Goal: Information Seeking & Learning: Find specific page/section

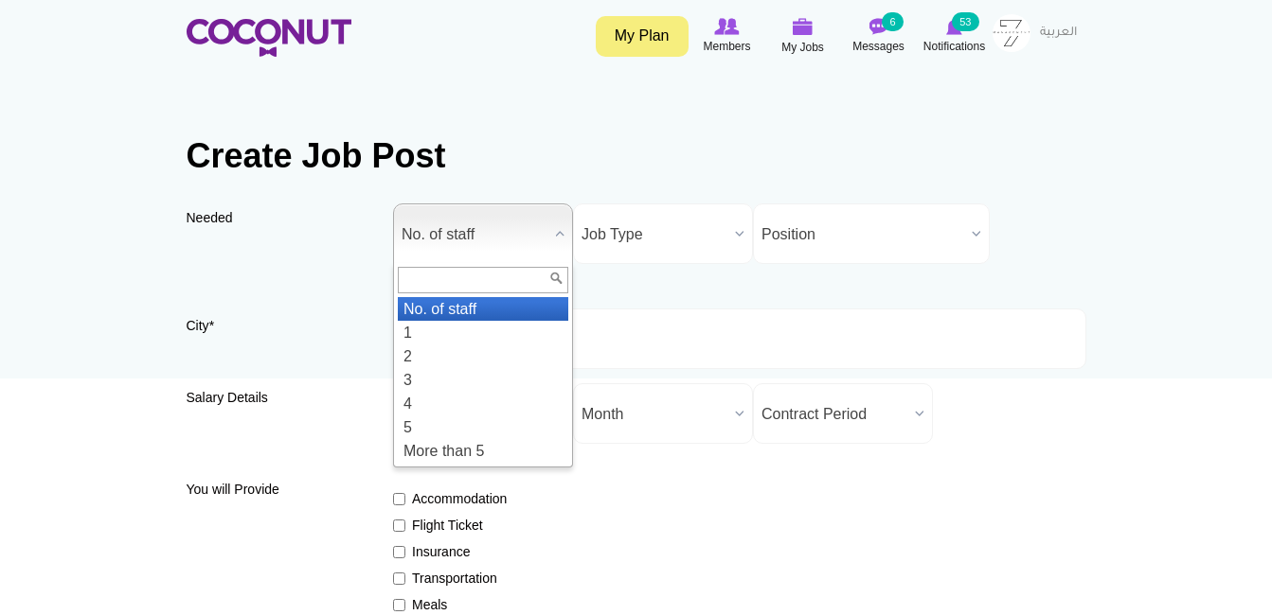
click at [514, 238] on span "No. of staff" at bounding box center [474, 235] width 146 height 61
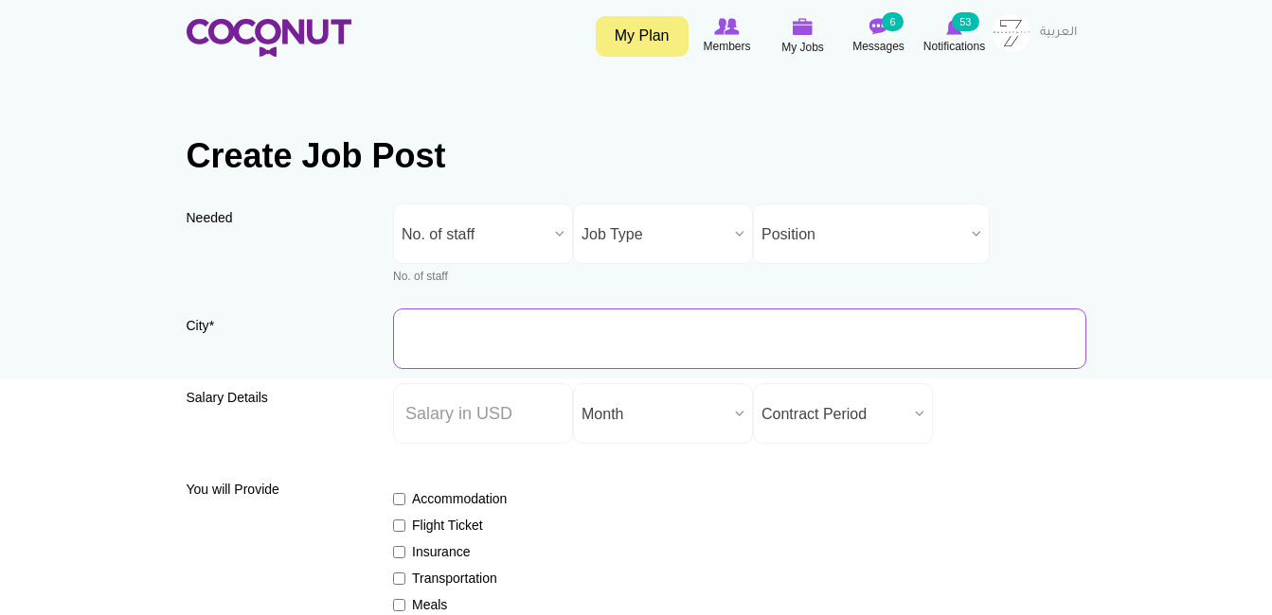
click at [544, 358] on input "City *" at bounding box center [739, 339] width 693 height 61
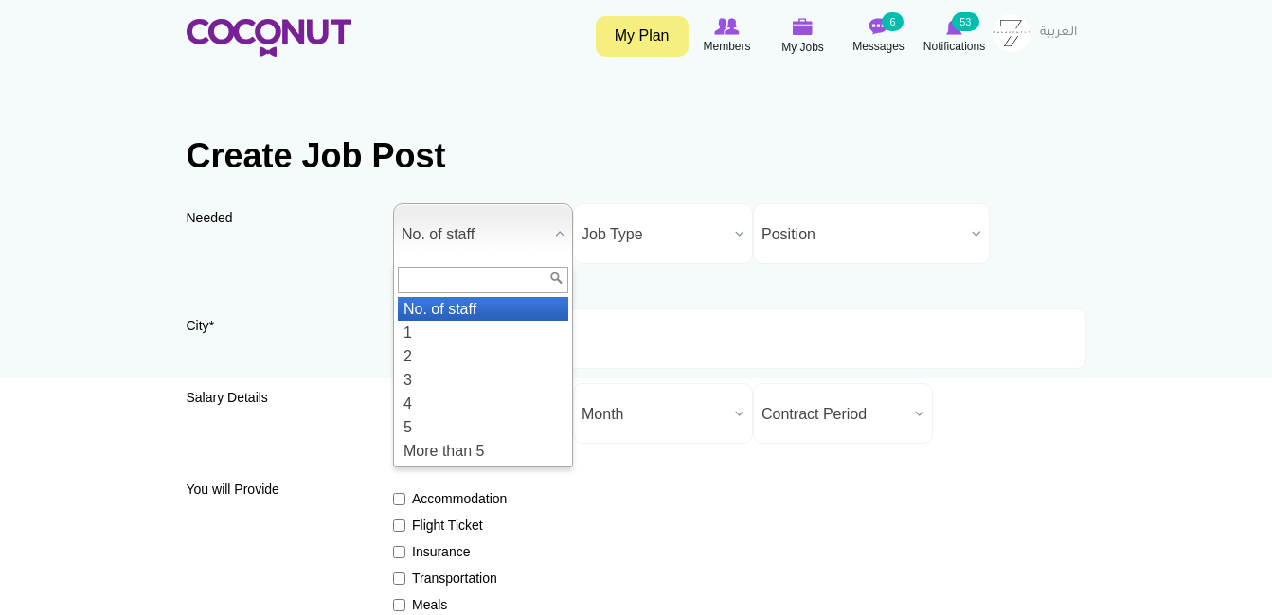
click at [510, 245] on span "No. of staff" at bounding box center [474, 235] width 146 height 61
click at [512, 326] on li "1" at bounding box center [483, 333] width 170 height 24
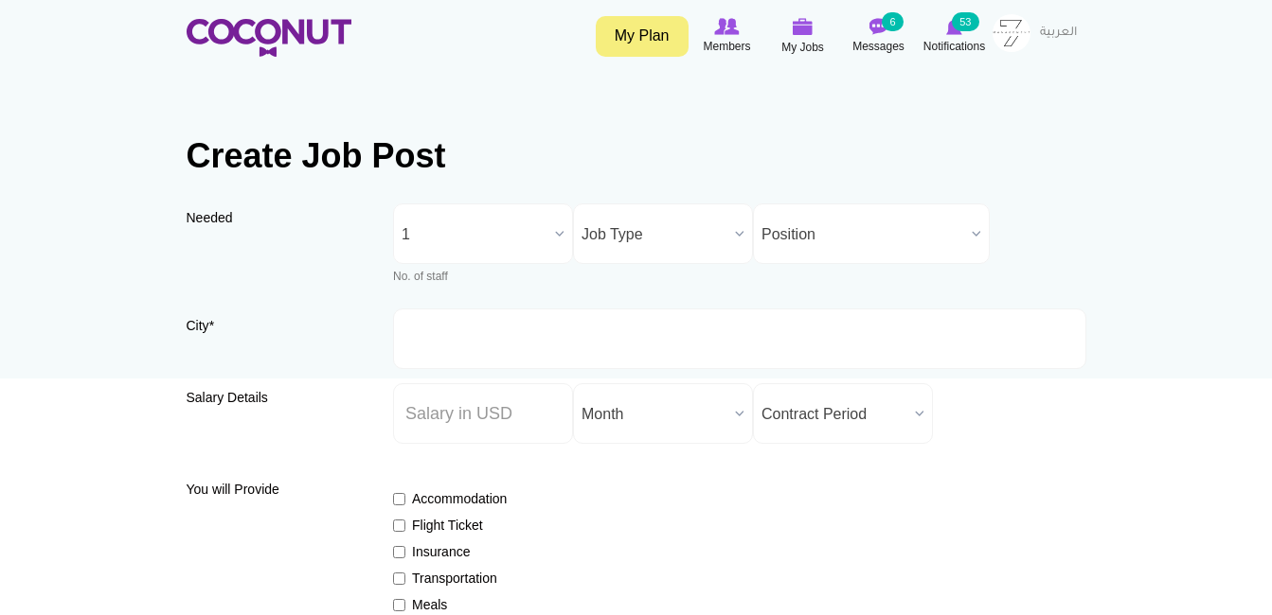
click at [655, 228] on span "Job Type" at bounding box center [654, 235] width 146 height 61
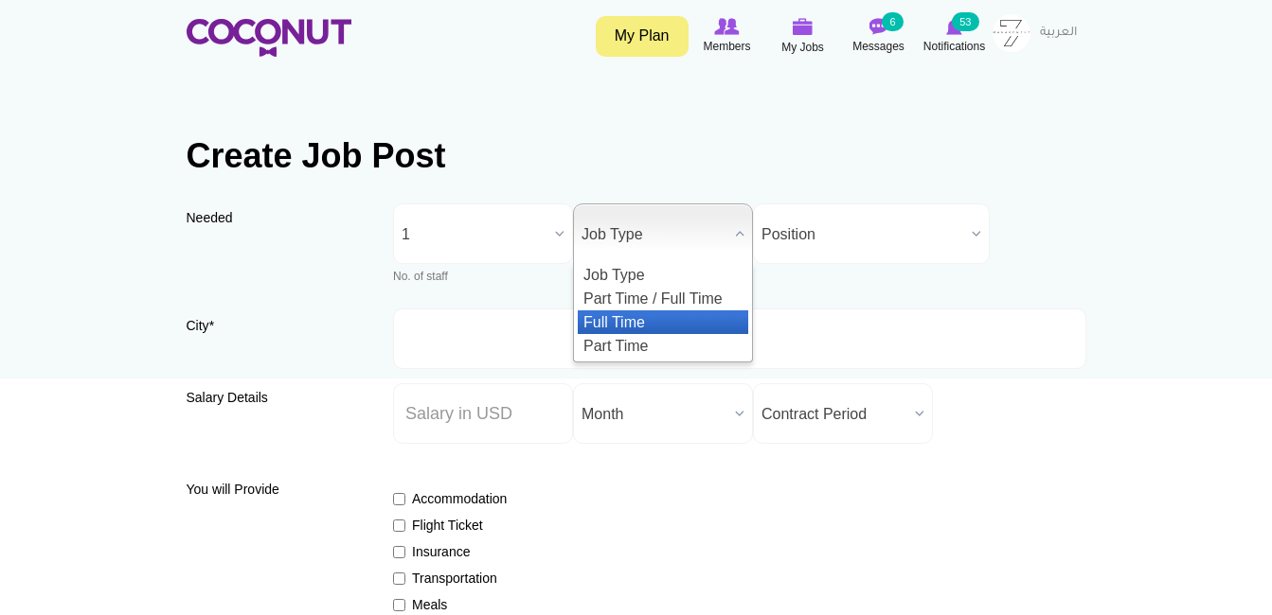
click at [666, 315] on li "Full Time" at bounding box center [663, 323] width 170 height 24
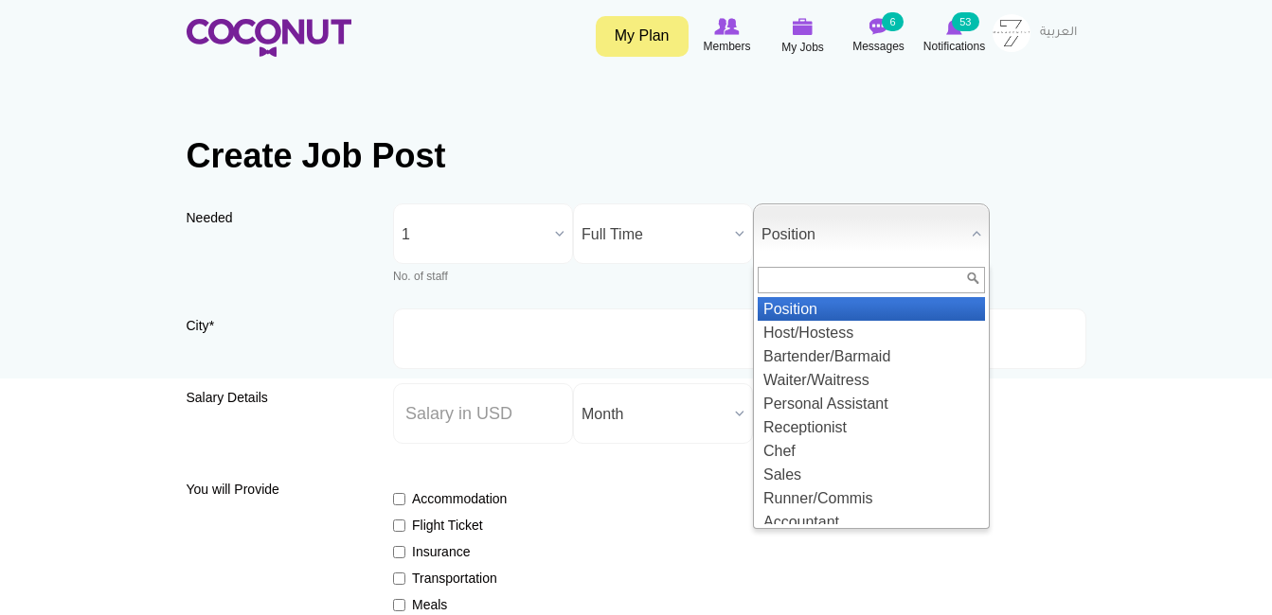
click at [776, 243] on span "Position" at bounding box center [862, 235] width 203 height 61
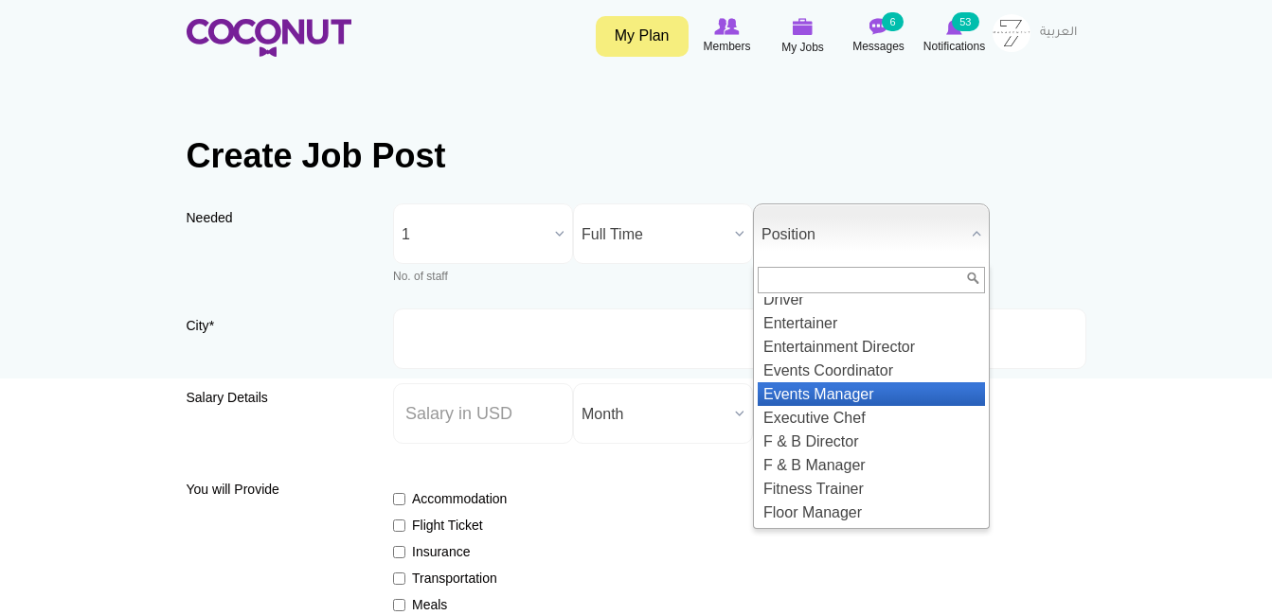
scroll to position [767, 0]
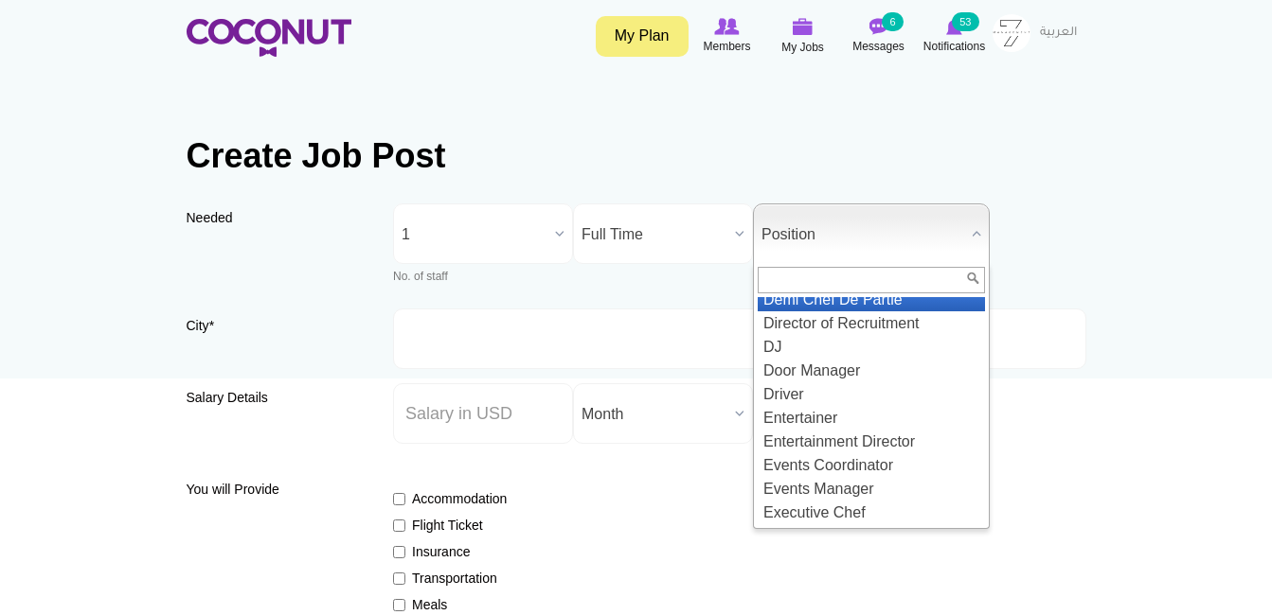
click at [833, 312] on li "Demi Chef De Partie" at bounding box center [870, 300] width 227 height 24
click at [896, 244] on span "Demi Chef De Partie" at bounding box center [862, 235] width 203 height 61
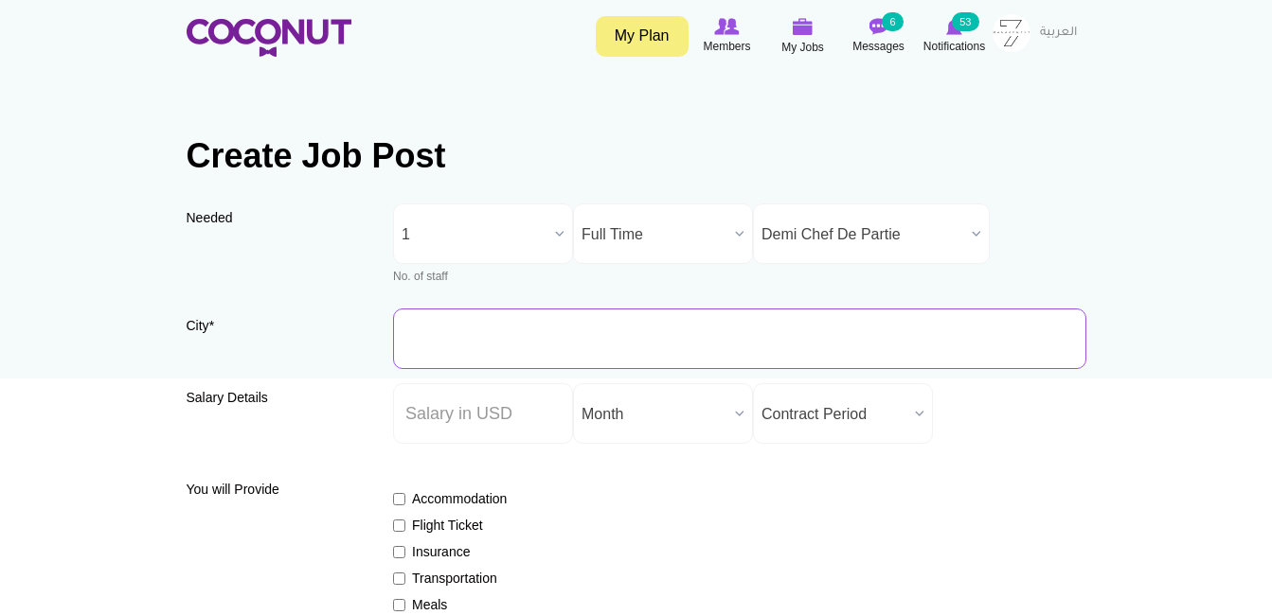
click at [559, 342] on input "City *" at bounding box center [739, 339] width 693 height 61
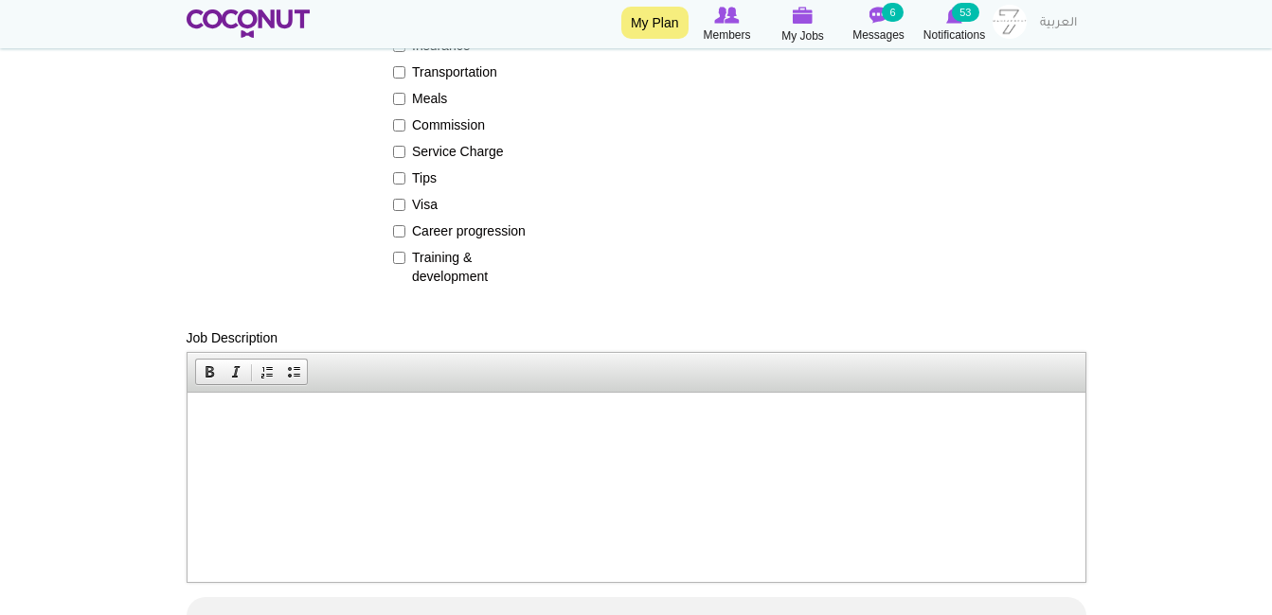
scroll to position [508, 0]
click at [459, 434] on html at bounding box center [636, 419] width 898 height 58
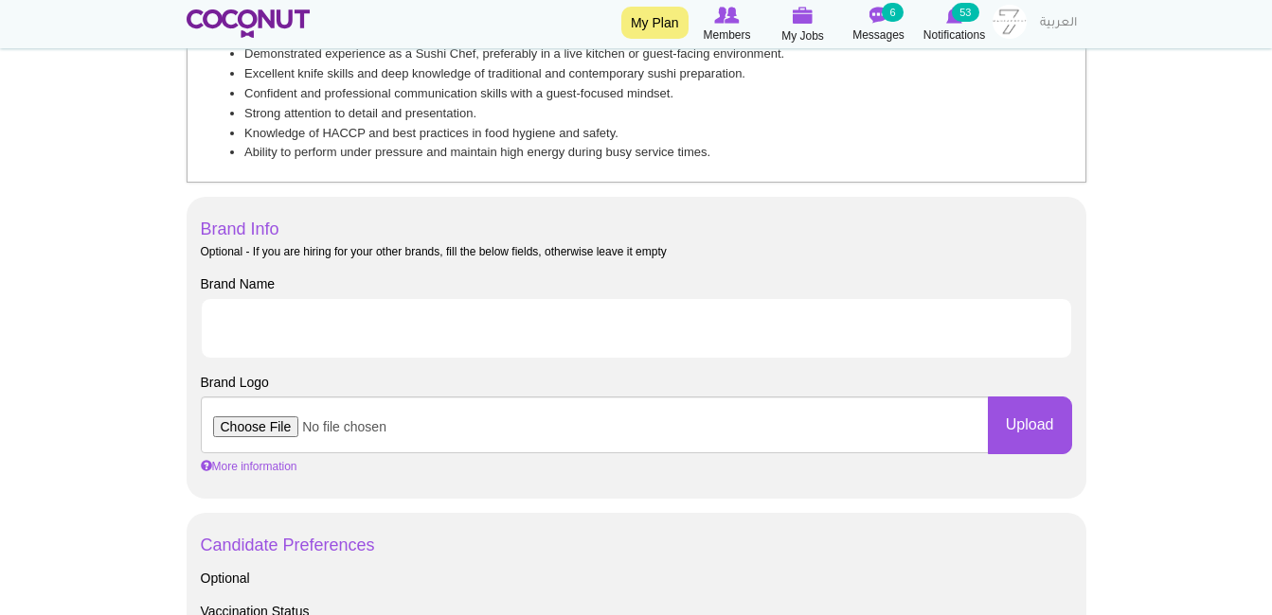
scroll to position [908, 0]
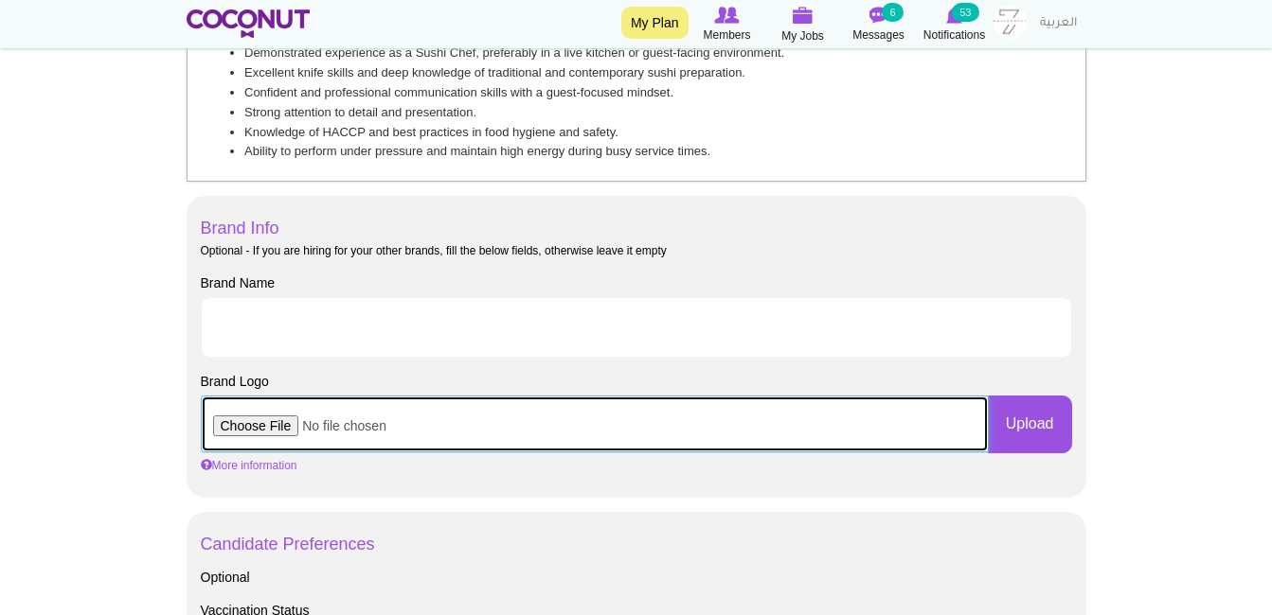
click at [287, 429] on input "file" at bounding box center [595, 424] width 788 height 57
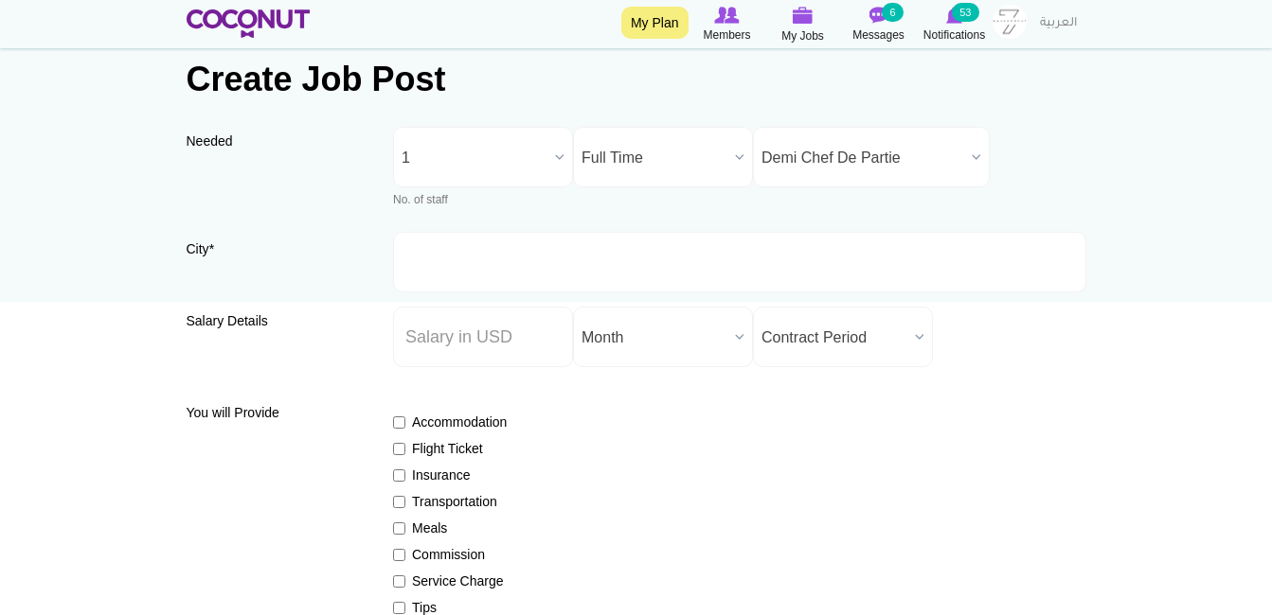
scroll to position [0, 0]
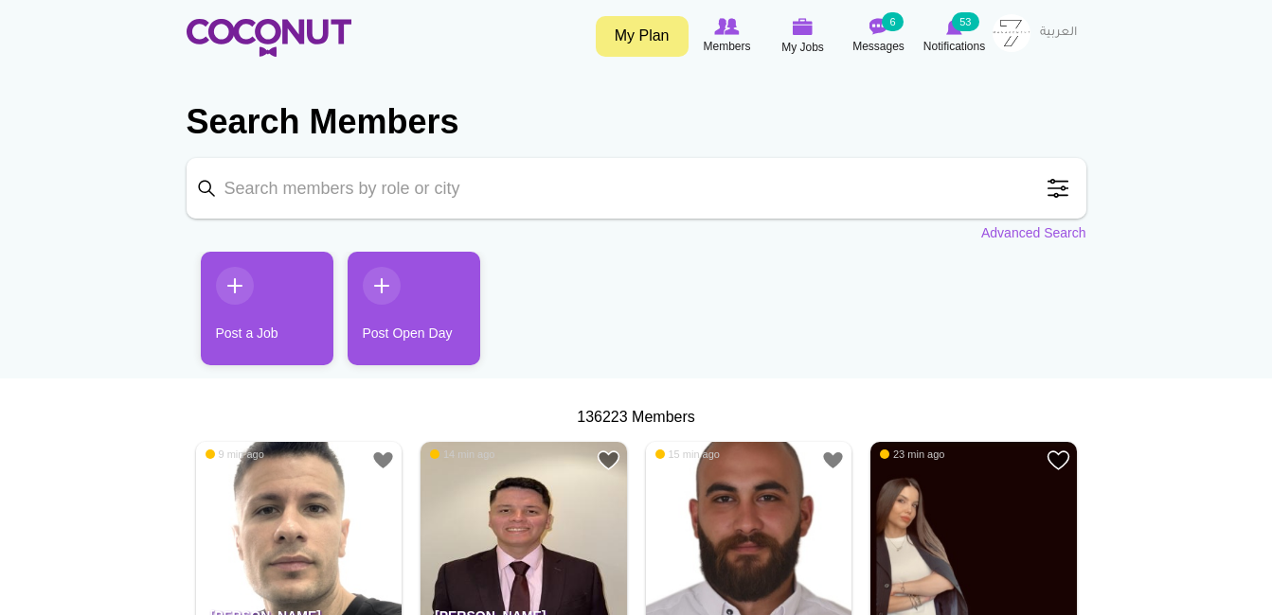
click at [446, 193] on input "Keyword" at bounding box center [637, 188] width 900 height 61
type input "demi chef de partie sushi"
click button "Search" at bounding box center [0, 0] width 0 height 0
click at [555, 177] on input "demi chef de partie sushi" at bounding box center [637, 188] width 900 height 61
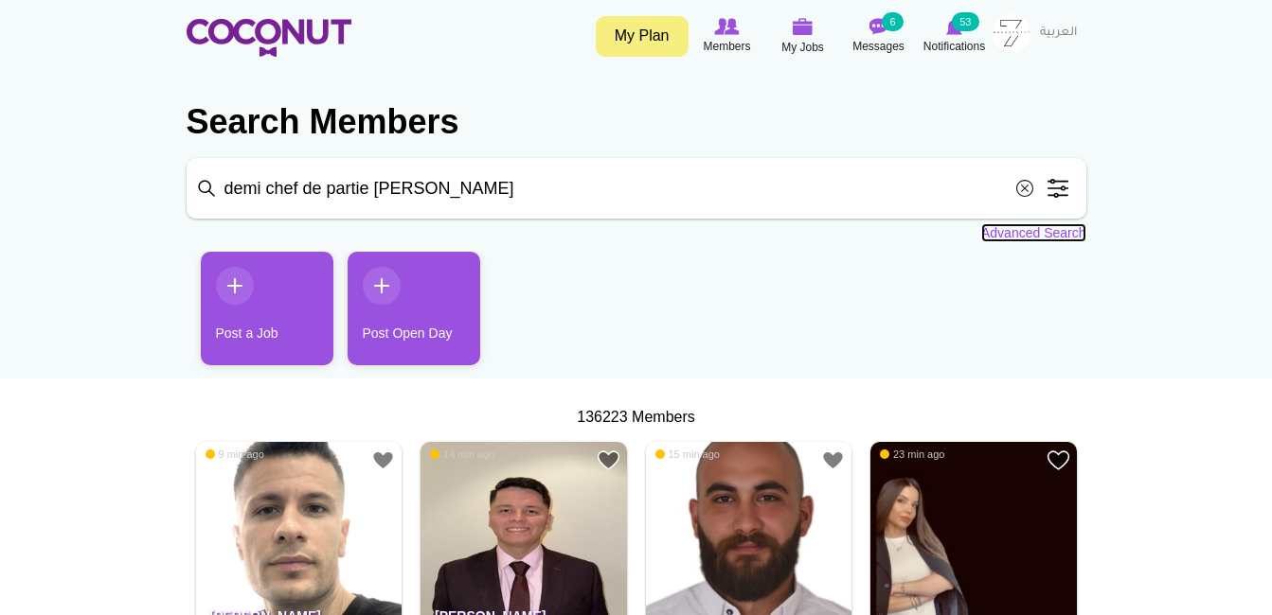
click at [1018, 231] on link "Advanced Search" at bounding box center [1033, 232] width 105 height 19
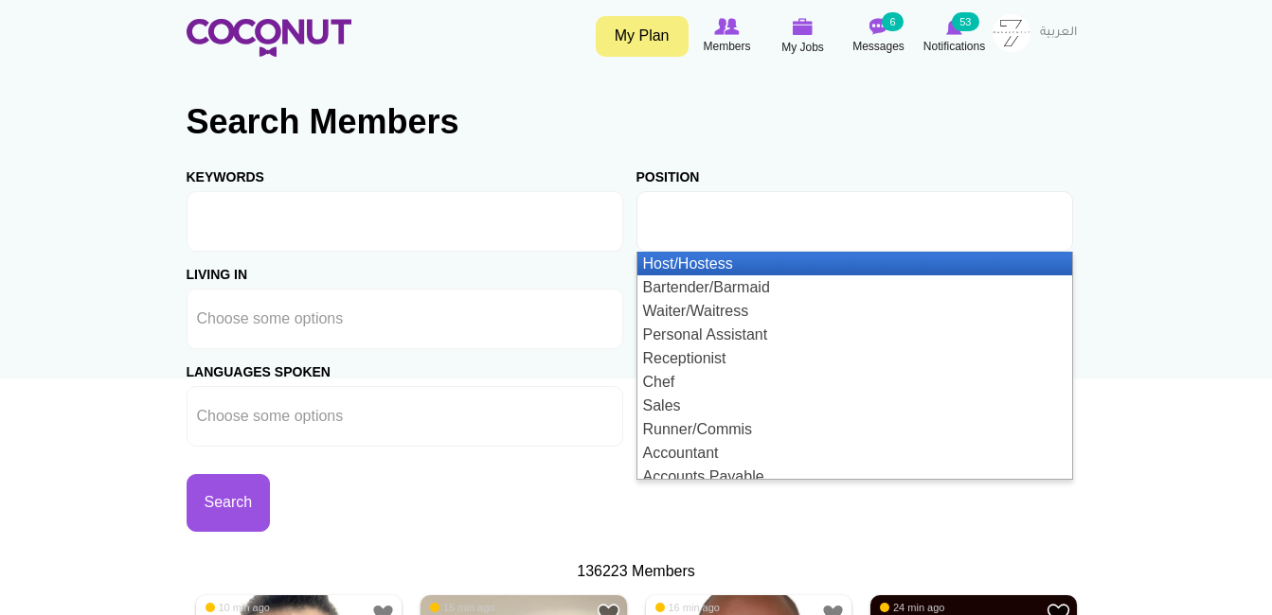
click at [771, 223] on input "text" at bounding box center [732, 221] width 170 height 17
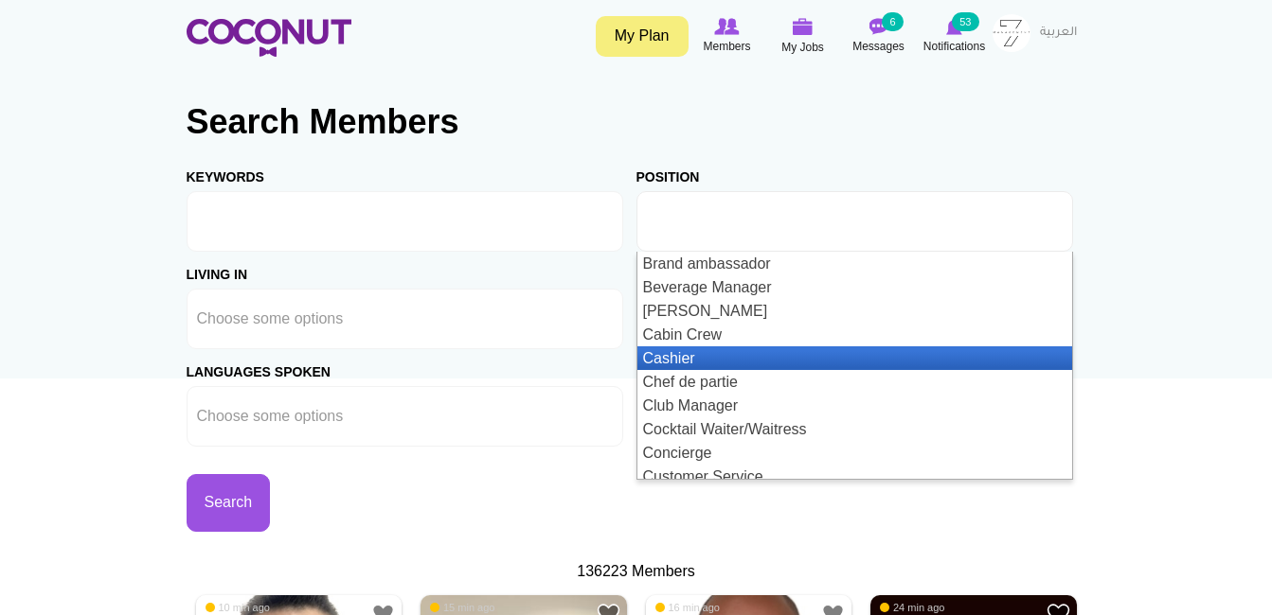
scroll to position [568, 0]
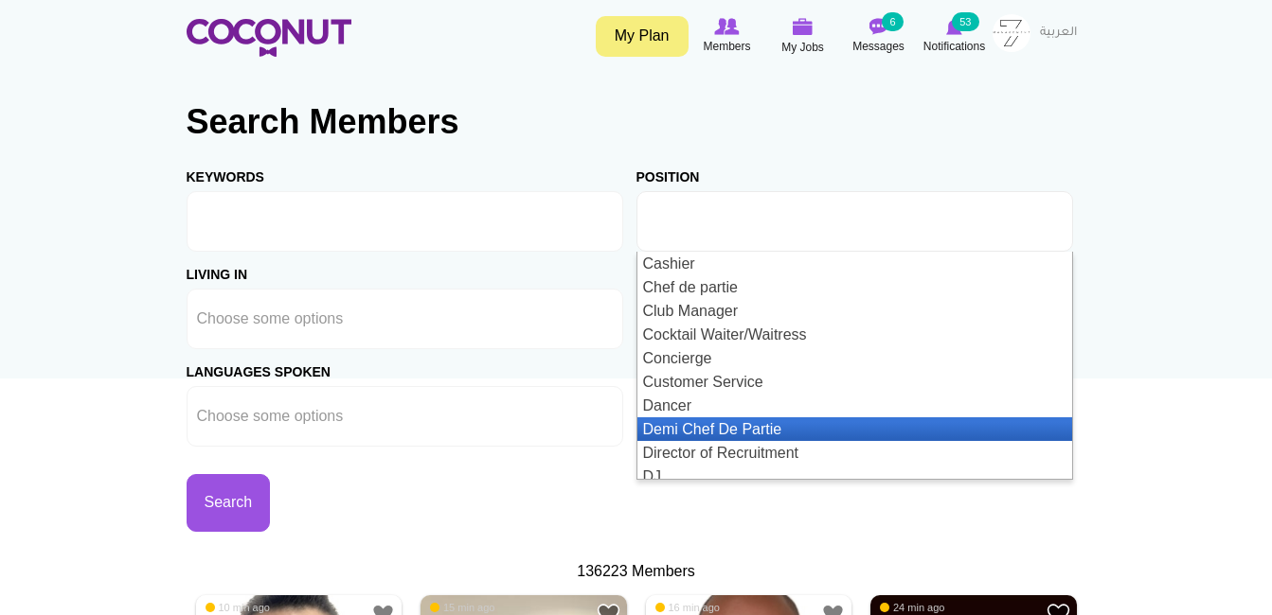
click at [774, 418] on li "Demi Chef De Partie" at bounding box center [854, 430] width 435 height 24
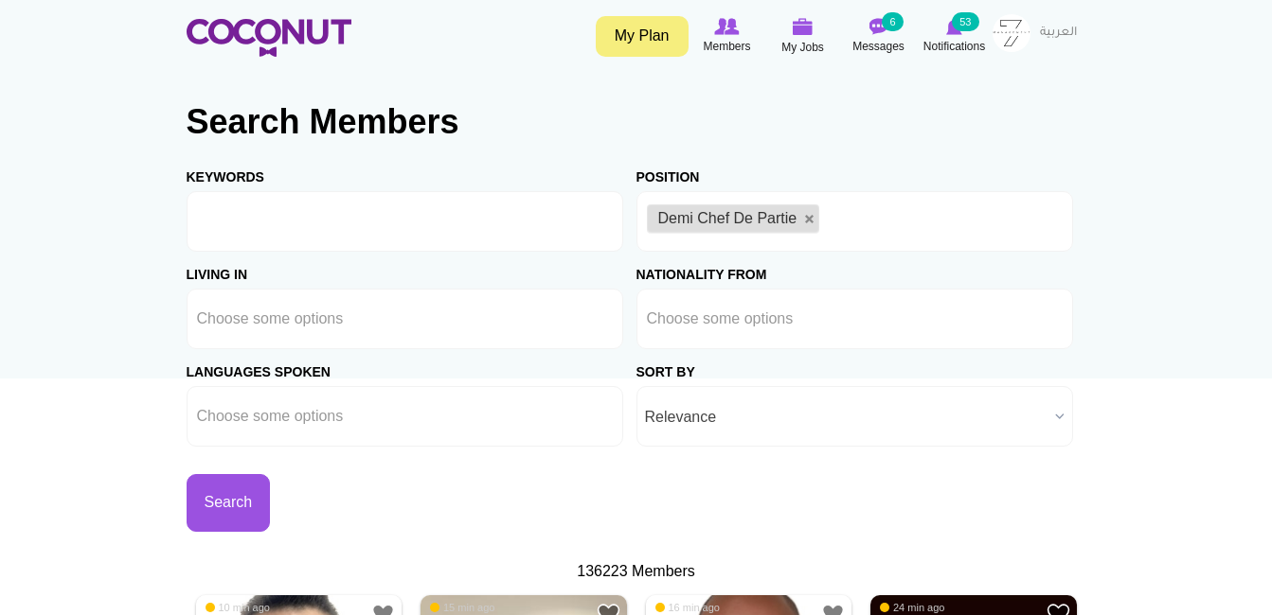
scroll to position [0, 0]
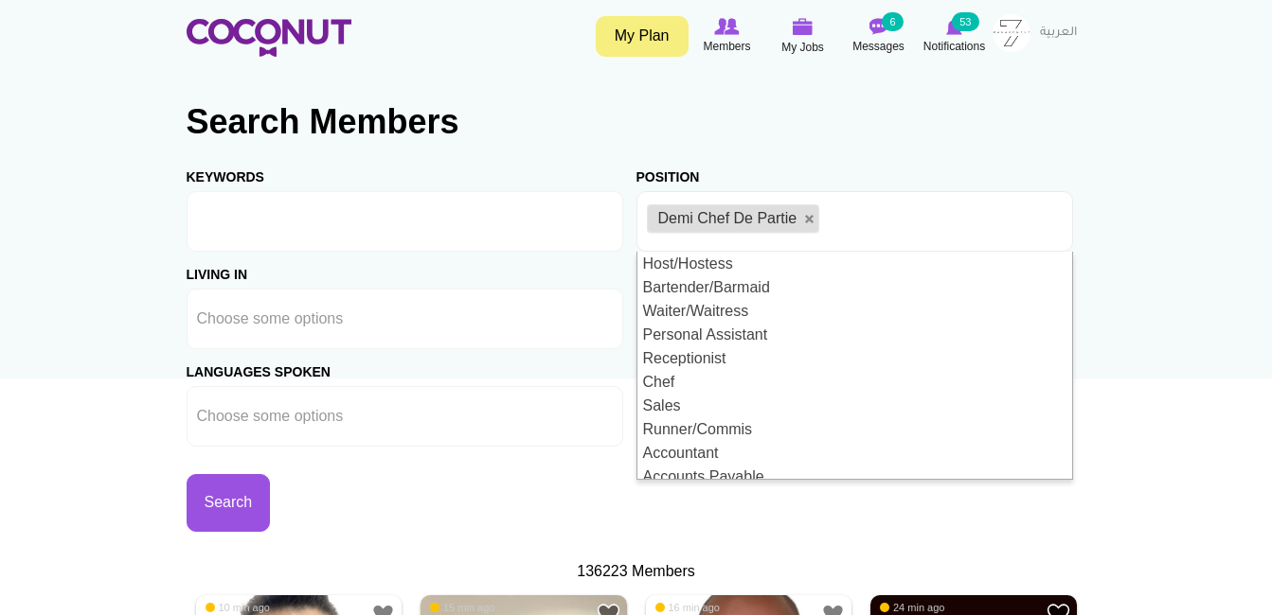
click at [627, 138] on h2 "Search Members" at bounding box center [637, 121] width 900 height 45
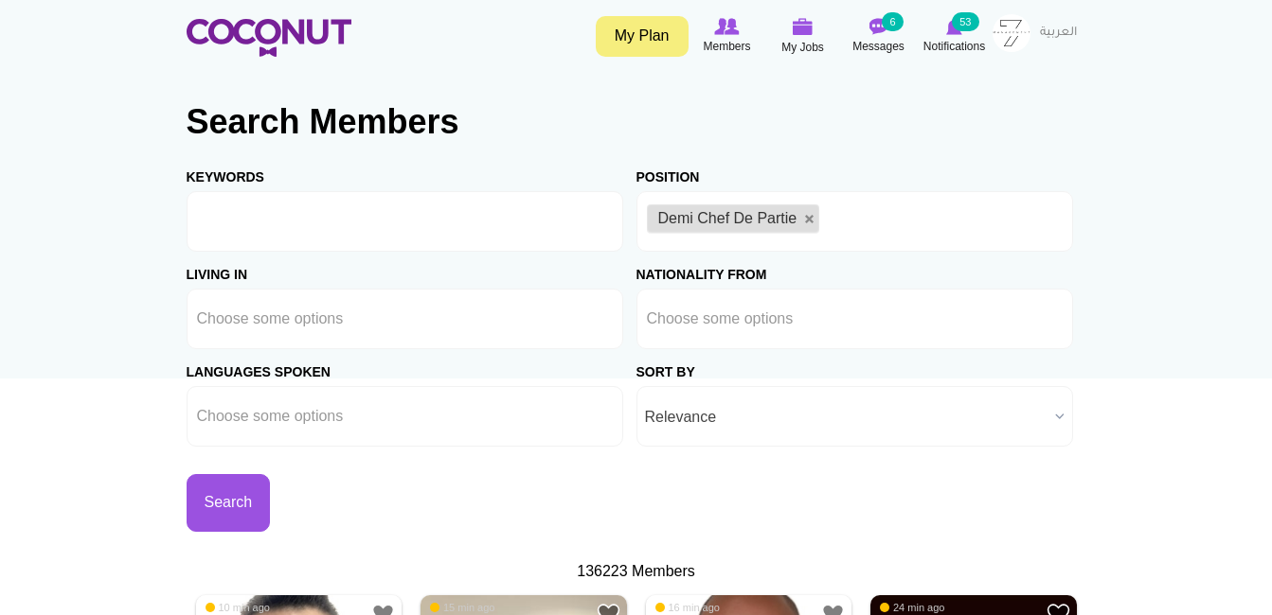
click at [408, 258] on div "Living in Afghanistan Aland Islands Albania Algeria American Samoa Andorra Ango…" at bounding box center [412, 301] width 450 height 98
click at [393, 224] on input "Keywords" at bounding box center [405, 221] width 436 height 61
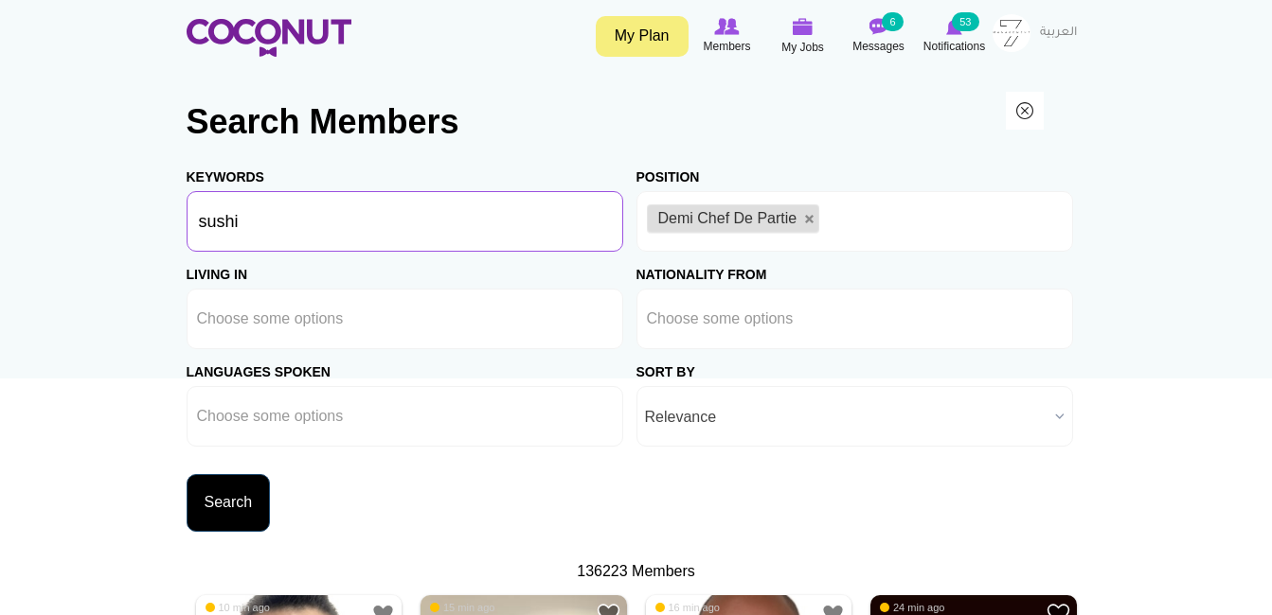
type input "sushi"
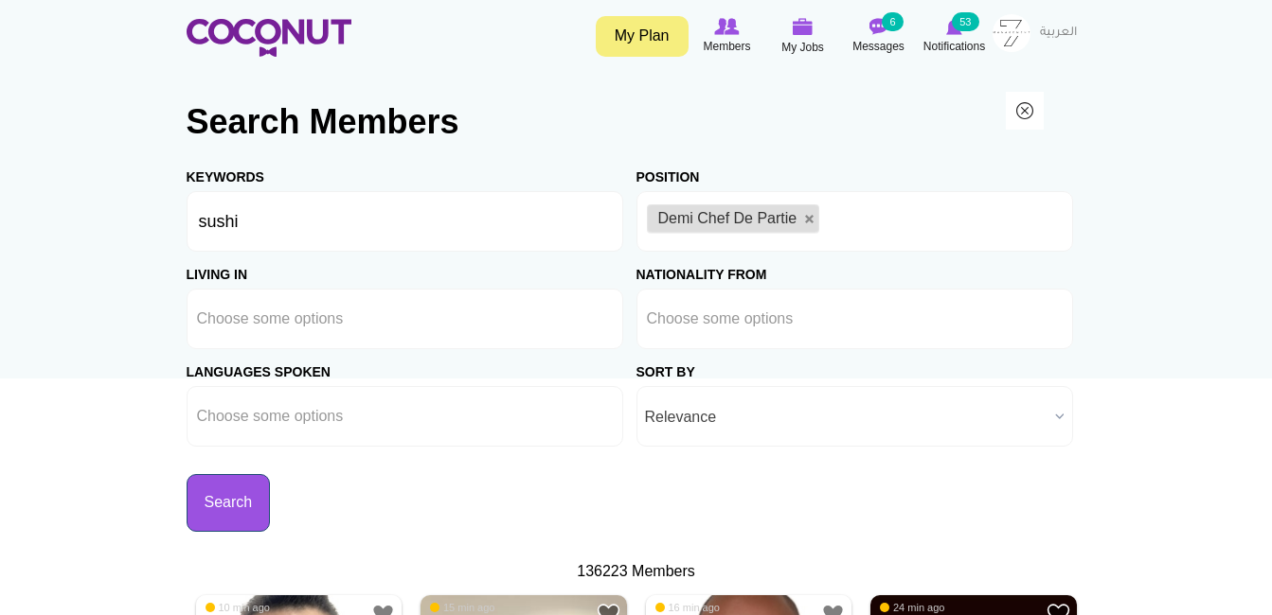
click at [258, 501] on button "Search" at bounding box center [229, 503] width 84 height 58
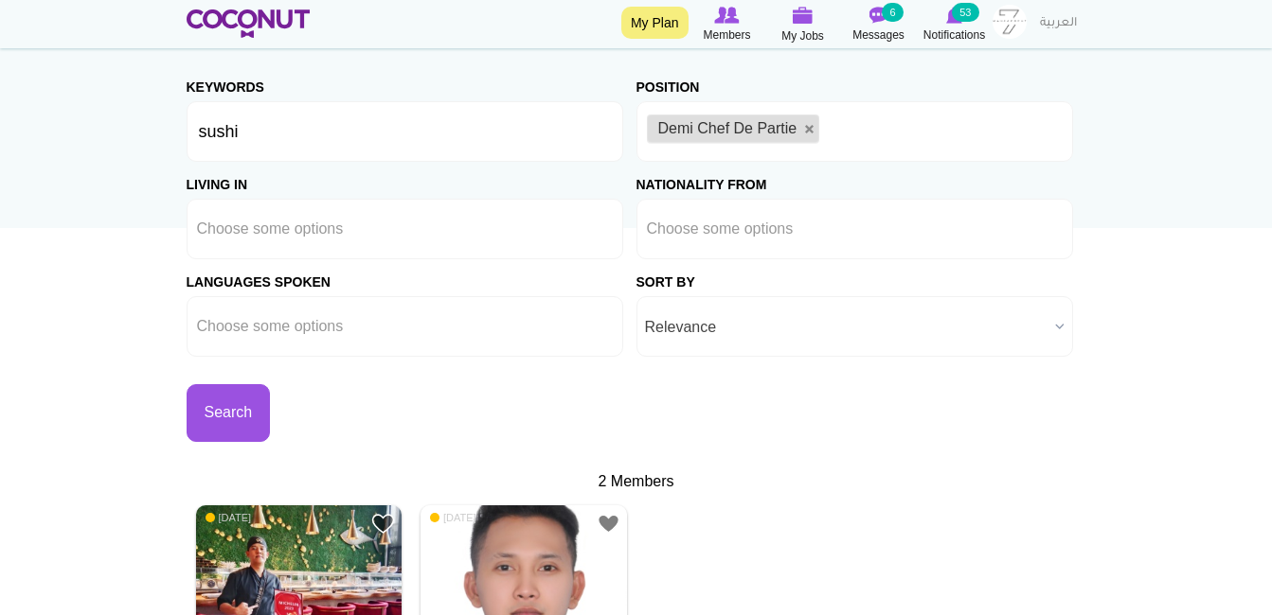
scroll to position [95, 0]
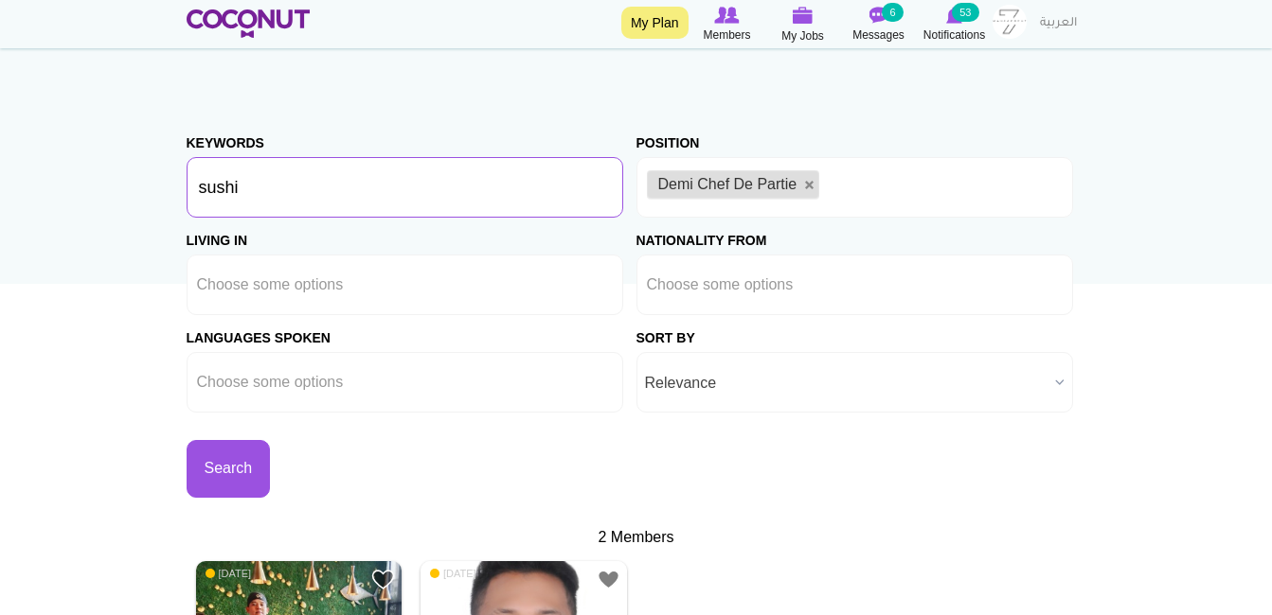
click at [417, 199] on input "sushi" at bounding box center [405, 187] width 436 height 61
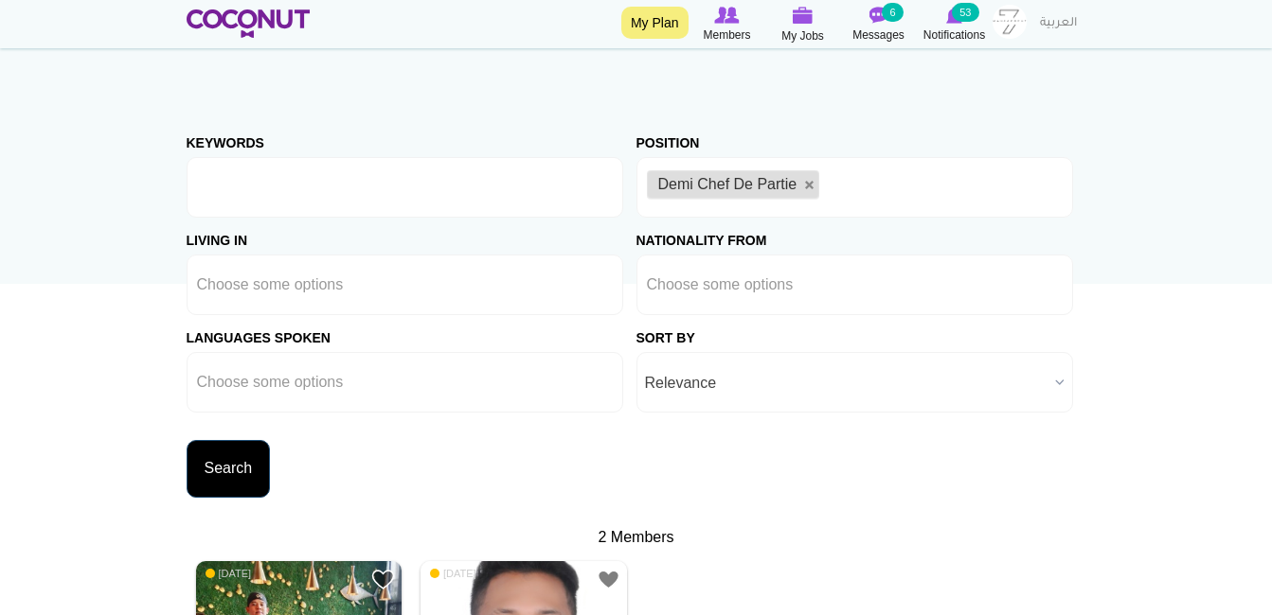
click at [267, 452] on div "Search" at bounding box center [412, 455] width 450 height 85
click at [190, 481] on button "Search" at bounding box center [229, 469] width 84 height 58
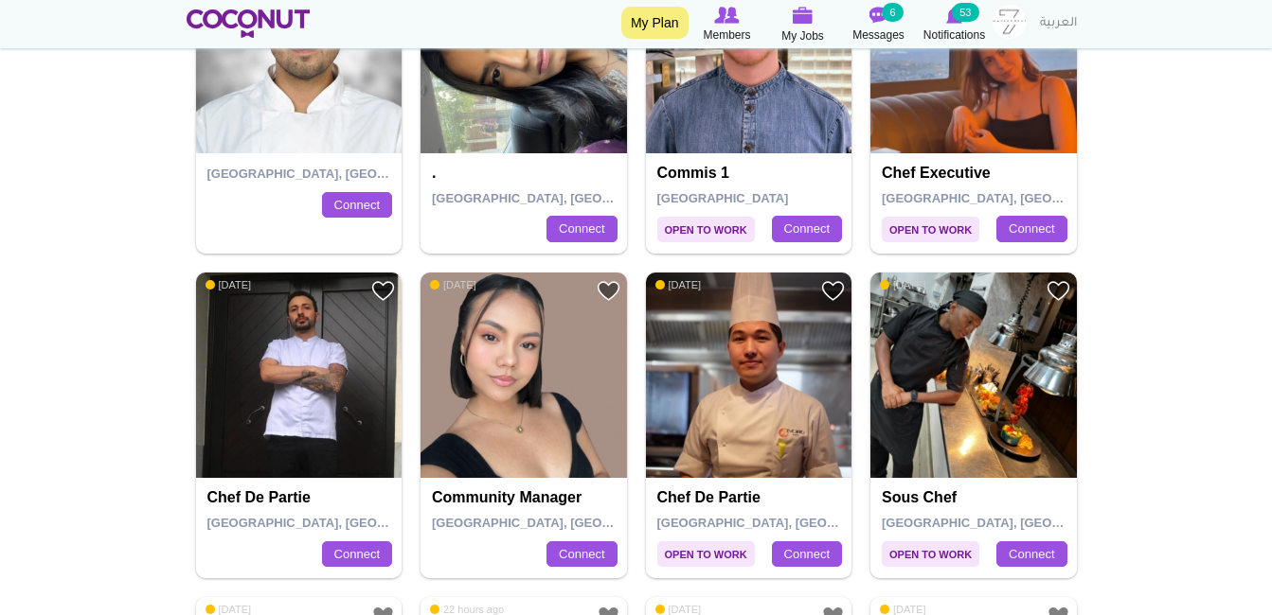
scroll to position [2367, 0]
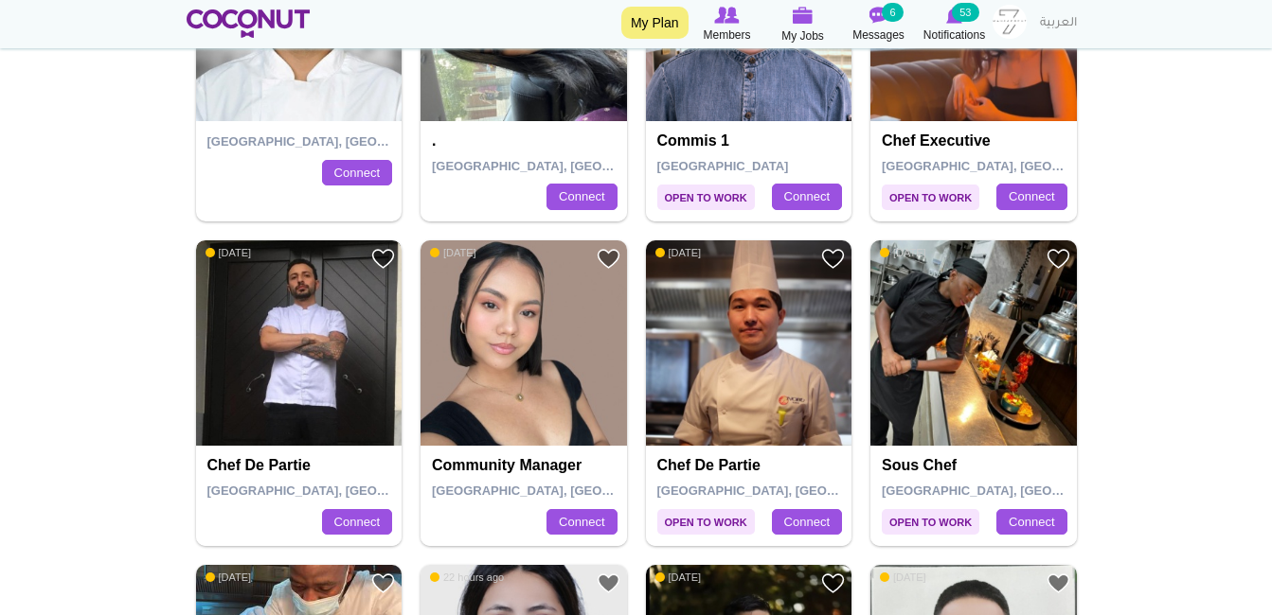
click at [305, 442] on img at bounding box center [299, 343] width 206 height 206
